Goal: Check status: Check status

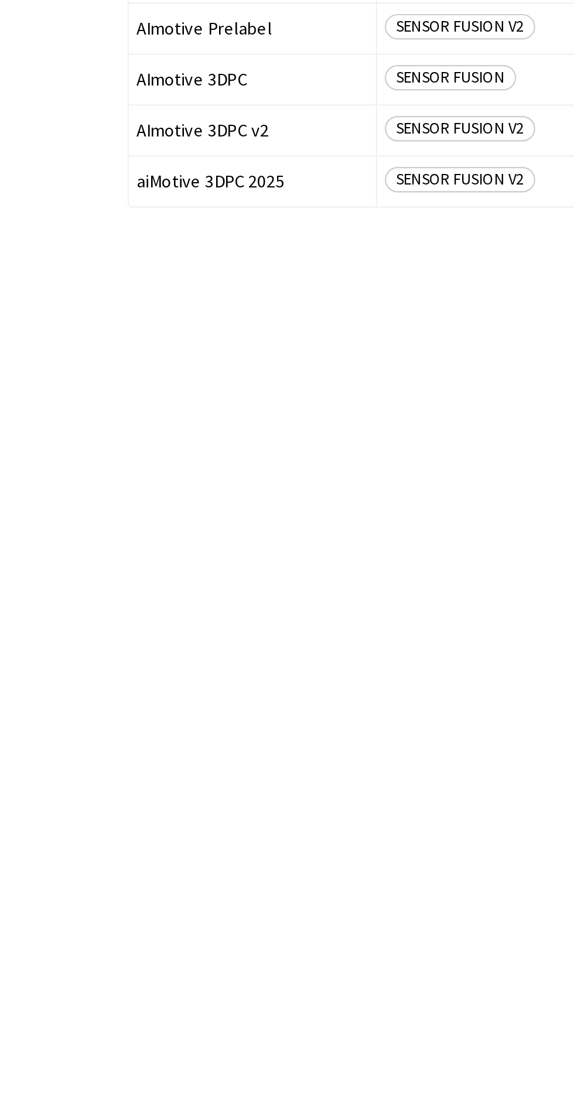
click at [100, 227] on span "aiMotive 3DPC 2025" at bounding box center [116, 225] width 107 height 9
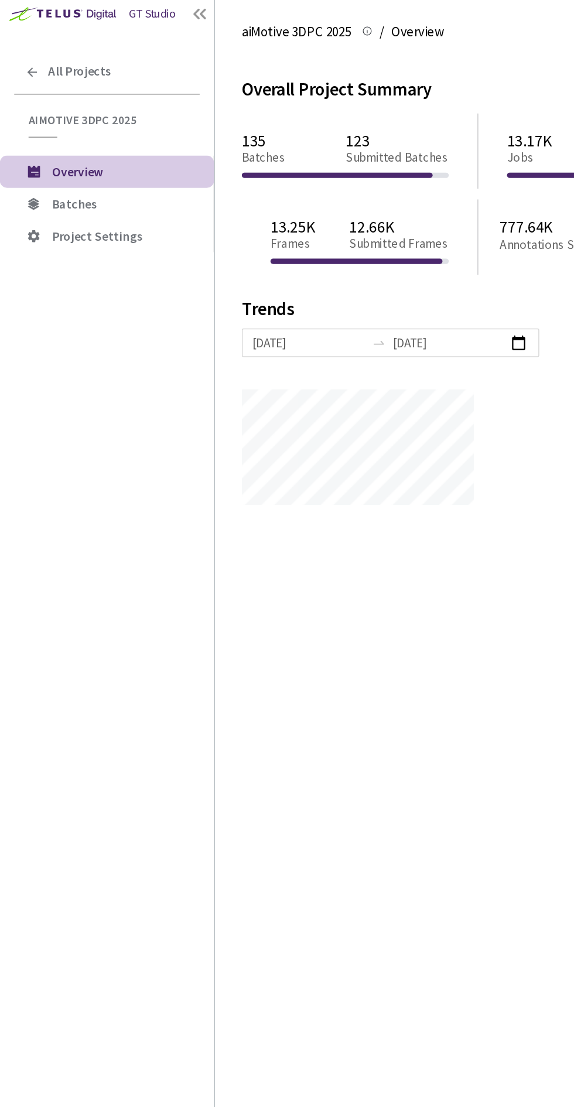
scroll to position [1107, 574]
click at [49, 140] on span "Batches" at bounding box center [49, 145] width 30 height 11
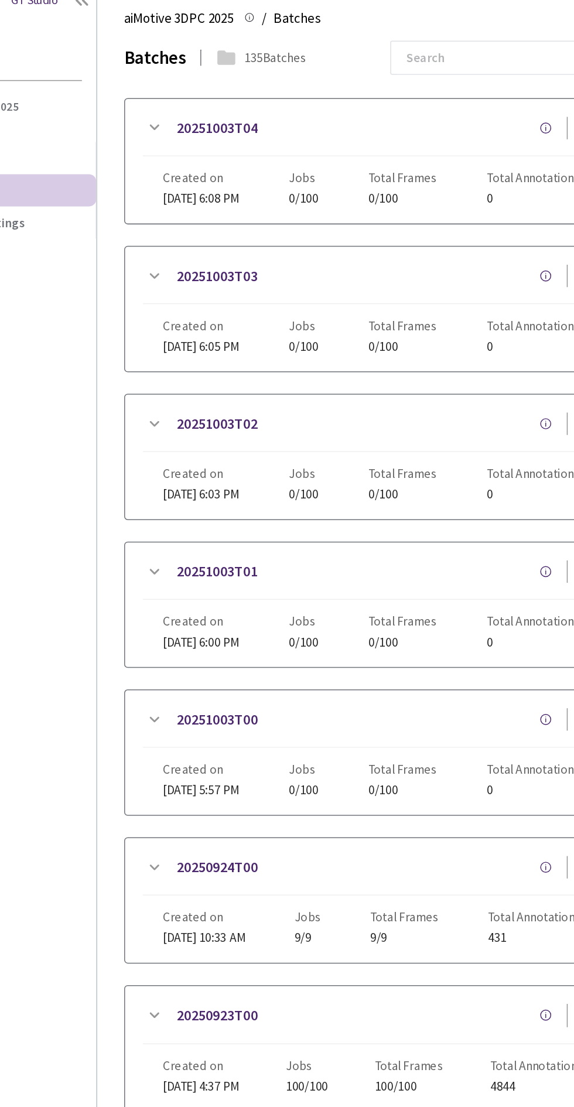
click at [225, 104] on link "20251003T04" at bounding box center [219, 104] width 53 height 15
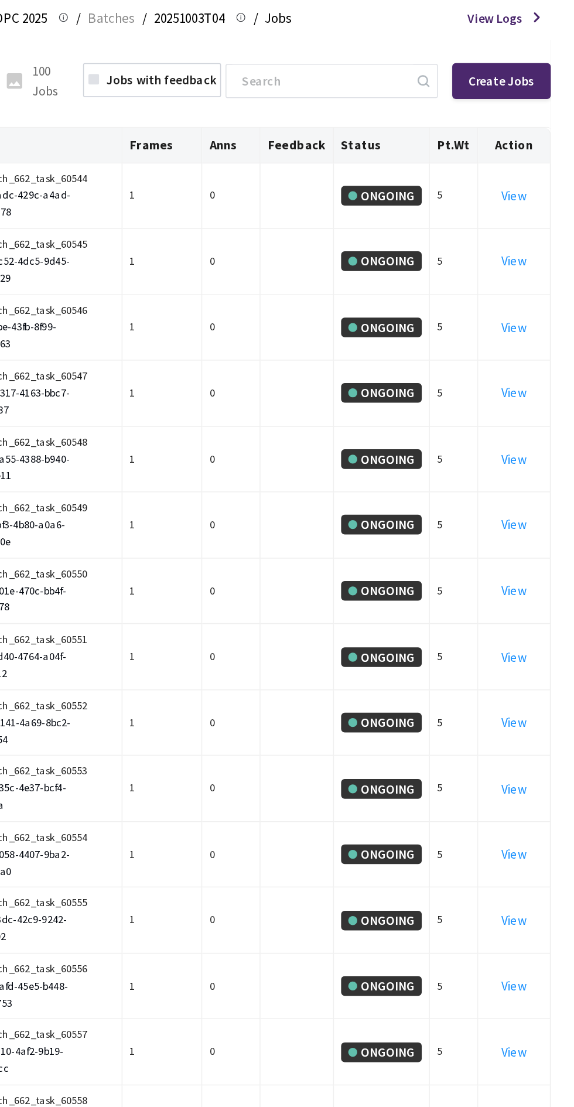
click at [540, 447] on link "View" at bounding box center [535, 450] width 16 height 11
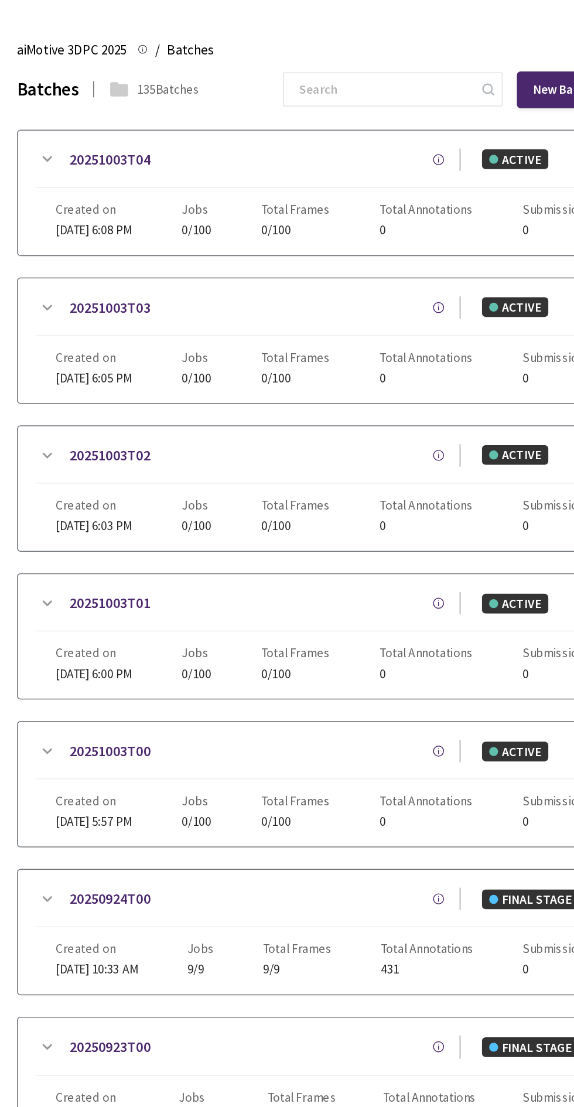
scroll to position [12, 0]
